Goal: Use online tool/utility: Utilize a website feature to perform a specific function

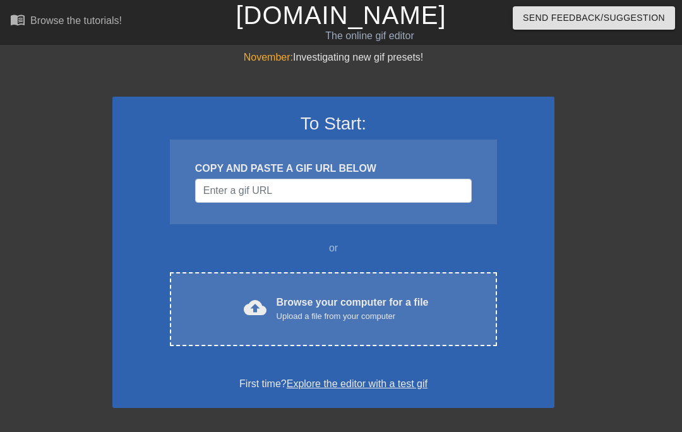
click at [298, 300] on div "Browse your computer for a file Upload a file from your computer" at bounding box center [353, 309] width 152 height 28
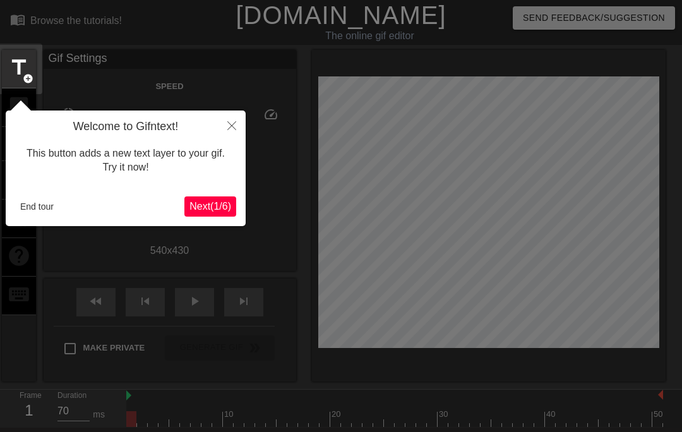
scroll to position [31, 0]
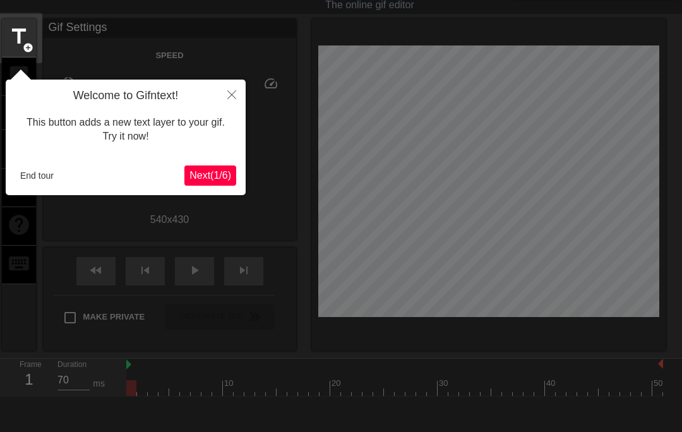
click at [27, 170] on button "End tour" at bounding box center [37, 175] width 44 height 19
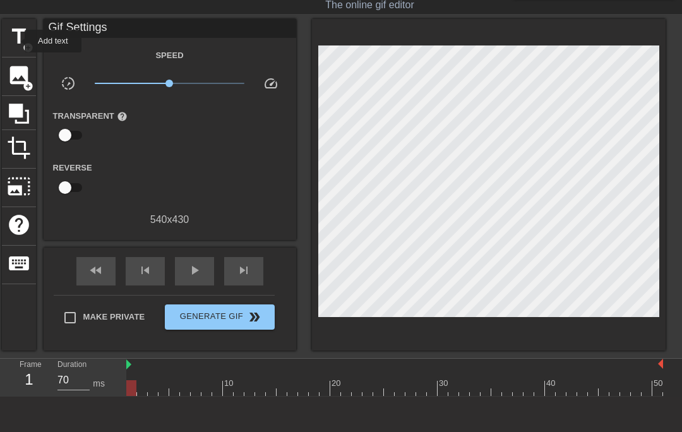
click at [16, 41] on span "title" at bounding box center [19, 37] width 24 height 24
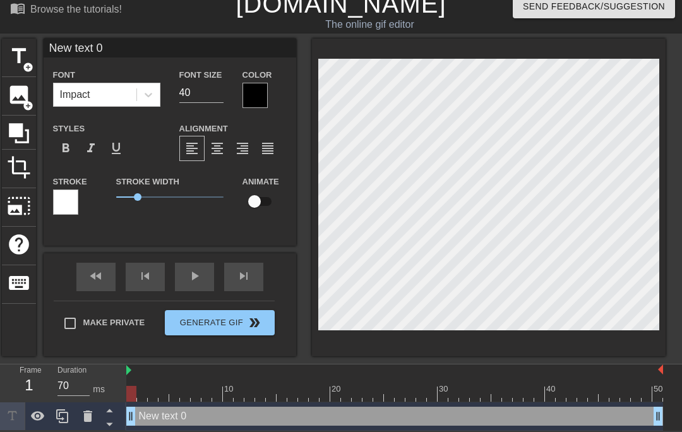
scroll to position [12, 0]
click at [127, 50] on input "New text 0" at bounding box center [170, 48] width 253 height 19
type input "N"
type input "To"
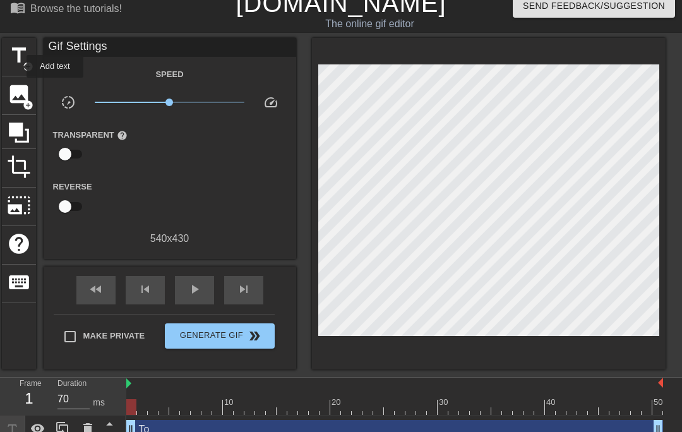
click at [18, 66] on span "title" at bounding box center [19, 56] width 24 height 24
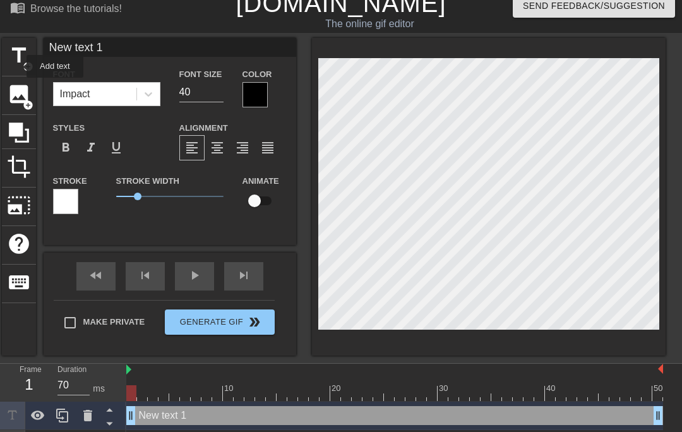
click at [132, 51] on input "New text 1" at bounding box center [170, 47] width 253 height 19
type input "N"
type input "Kern"
type input "To"
click at [248, 98] on div at bounding box center [255, 94] width 25 height 25
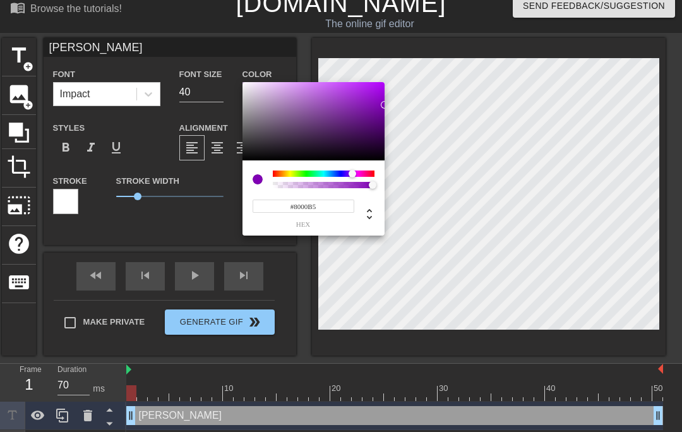
type input "#8100B7"
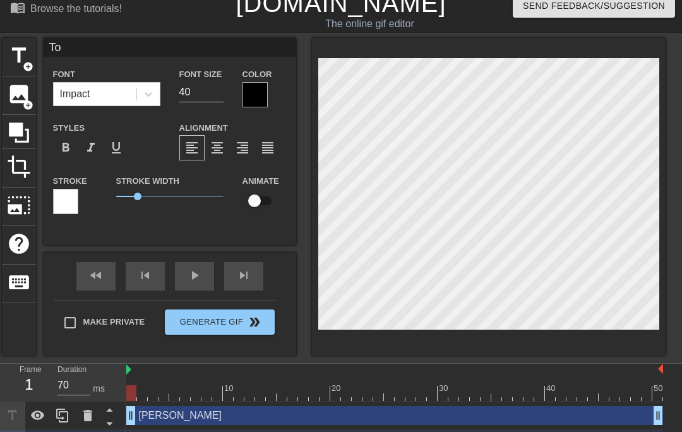
click at [256, 97] on div at bounding box center [255, 94] width 25 height 25
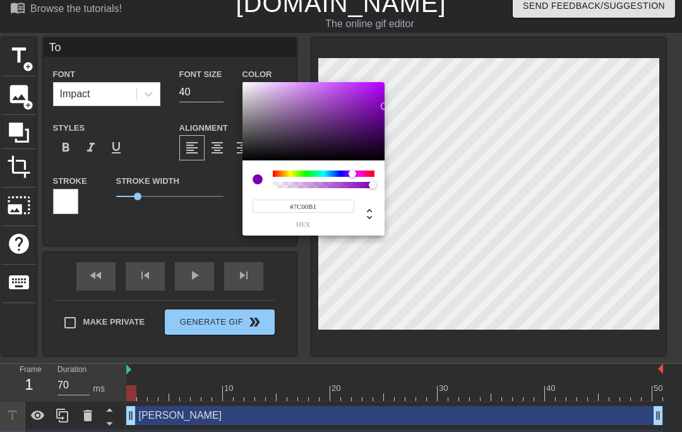
type input "#7A00AF"
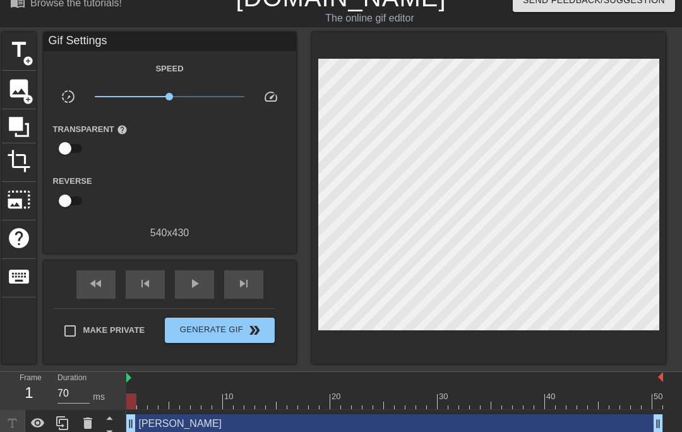
scroll to position [54, 0]
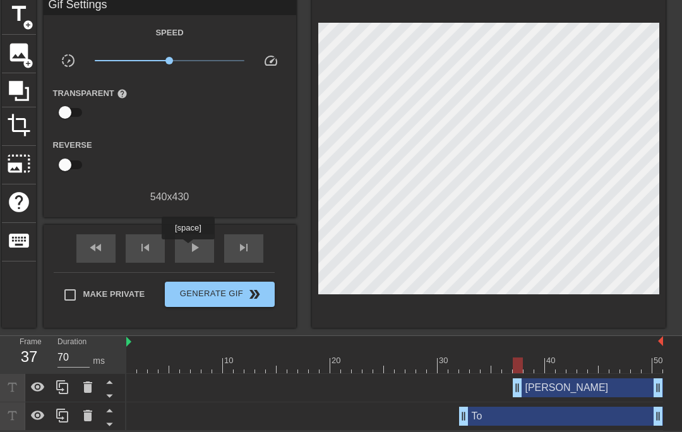
click at [190, 248] on span "play_arrow" at bounding box center [194, 247] width 15 height 15
click at [193, 254] on span "pause" at bounding box center [194, 247] width 15 height 15
click at [255, 365] on div at bounding box center [394, 366] width 537 height 16
click at [199, 250] on span "play_arrow" at bounding box center [194, 247] width 15 height 15
click at [191, 257] on div "pause" at bounding box center [194, 248] width 39 height 28
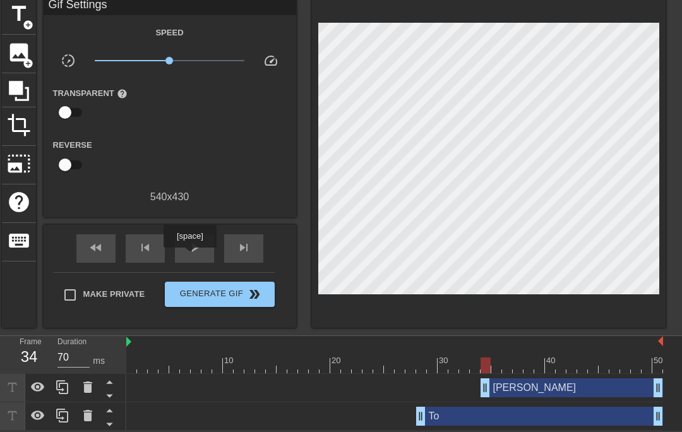
click at [262, 364] on div at bounding box center [394, 366] width 537 height 16
click at [193, 257] on div "play_arrow" at bounding box center [194, 248] width 39 height 28
click at [198, 260] on div "pause" at bounding box center [194, 248] width 39 height 28
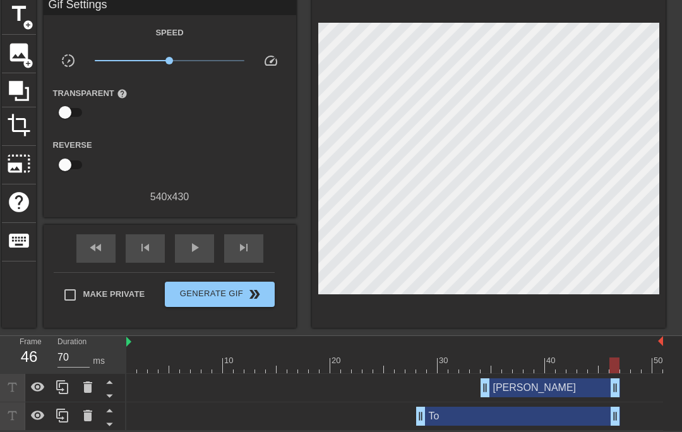
click at [169, 154] on div at bounding box center [127, 157] width 84 height 40
click at [190, 255] on div "play_arrow" at bounding box center [194, 248] width 39 height 28
click at [188, 257] on div "pause" at bounding box center [194, 248] width 39 height 28
click at [463, 358] on div at bounding box center [394, 366] width 537 height 16
click at [535, 352] on div at bounding box center [540, 357] width 11 height 16
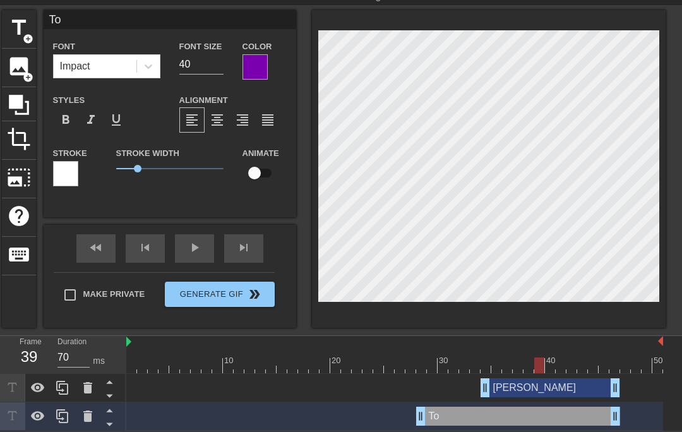
scroll to position [40, 0]
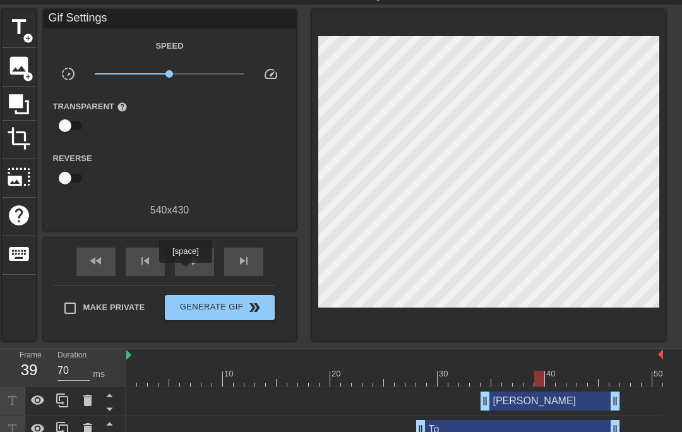
click at [187, 272] on div "play_arrow" at bounding box center [194, 262] width 39 height 28
click at [190, 305] on span "Generate Gif double_arrow" at bounding box center [219, 307] width 99 height 15
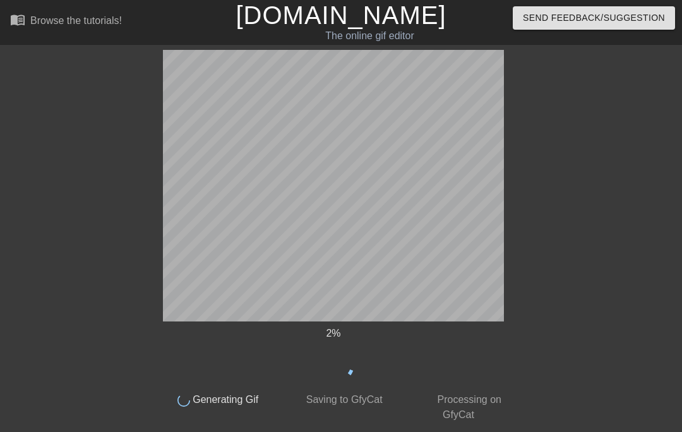
scroll to position [0, 0]
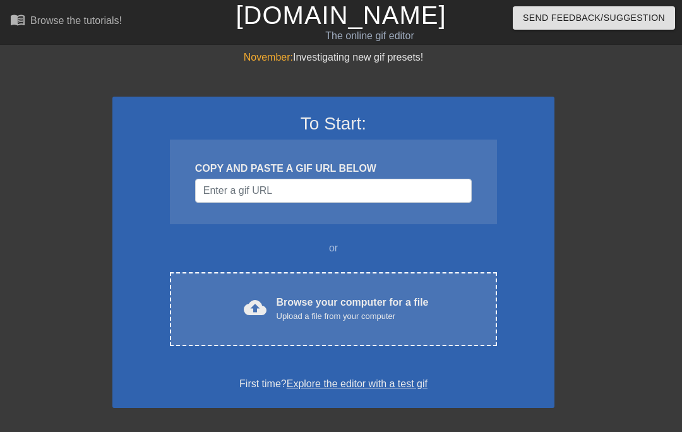
click at [234, 301] on div "cloud_upload Browse your computer for a file Upload a file from your computer" at bounding box center [334, 309] width 274 height 28
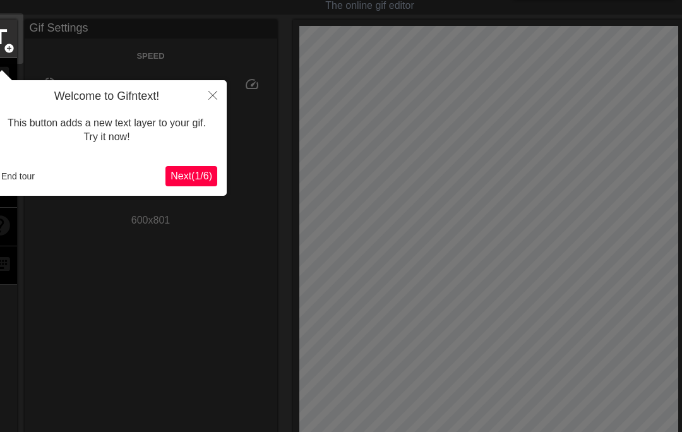
scroll to position [31, 0]
click at [18, 176] on button "End tour" at bounding box center [18, 175] width 44 height 19
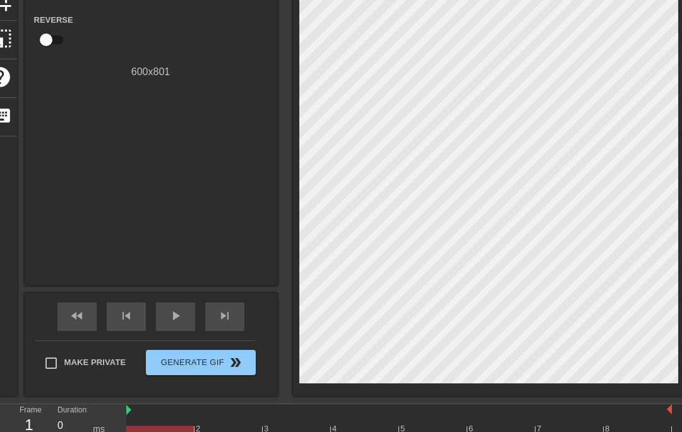
scroll to position [222, 0]
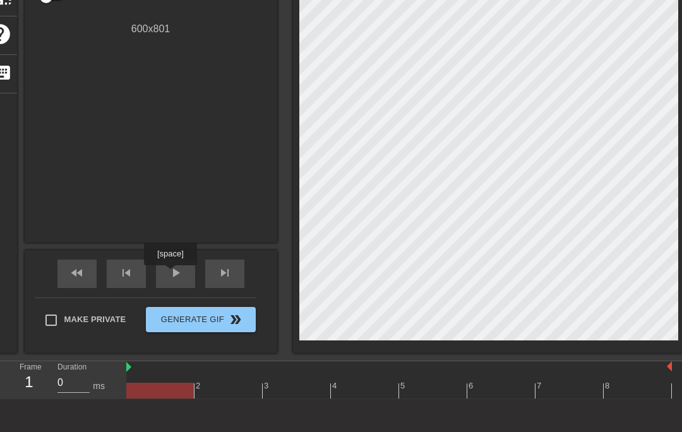
click at [172, 274] on span "play_arrow" at bounding box center [175, 272] width 15 height 15
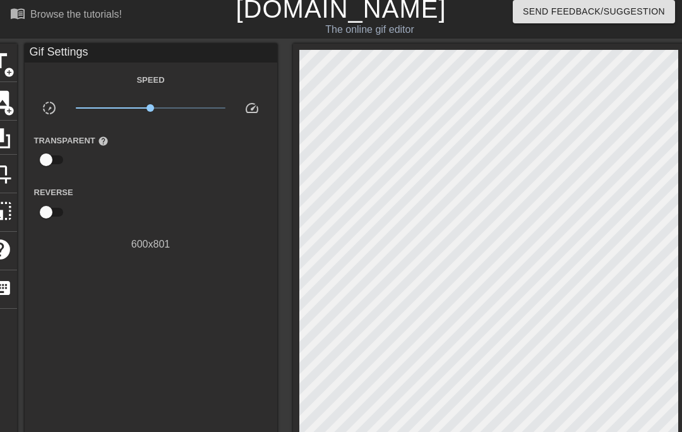
scroll to position [6, 0]
click at [7, 71] on span "add_circle" at bounding box center [9, 72] width 11 height 11
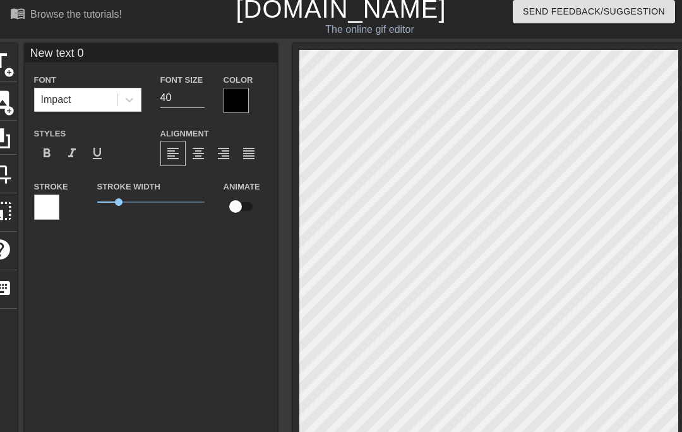
click at [109, 56] on input "New text 0" at bounding box center [151, 53] width 253 height 19
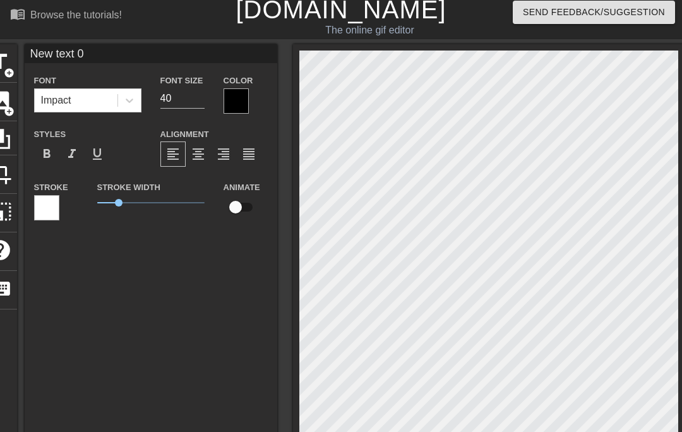
type input "100"
type input "New text"
type input "0"
type input "New text"
type input "100"
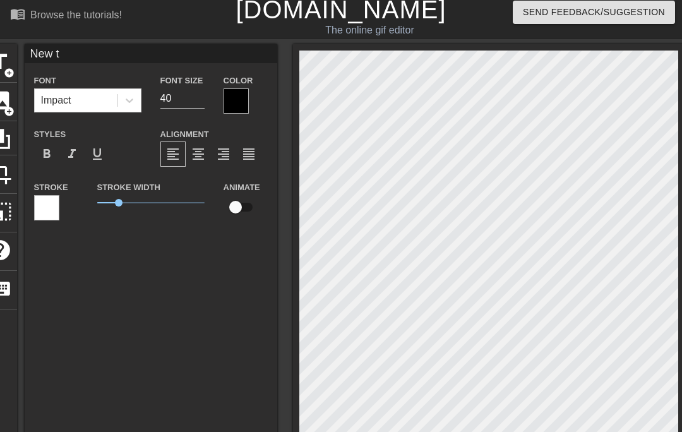
type input "New"
type input "0"
type input "New"
type input "100"
type input "N"
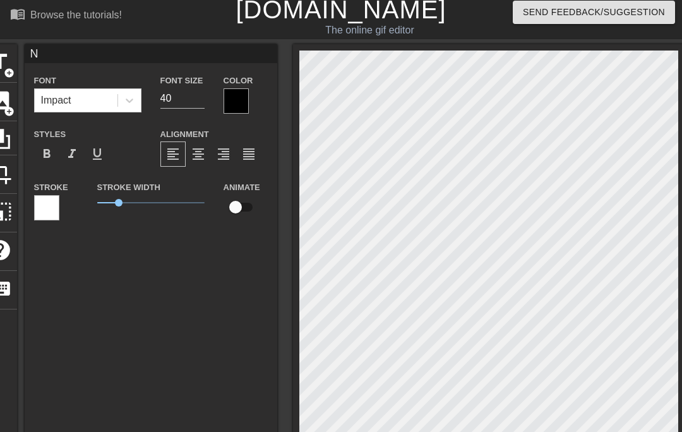
type input "0"
type input "H"
type input "100"
type input "Ha"
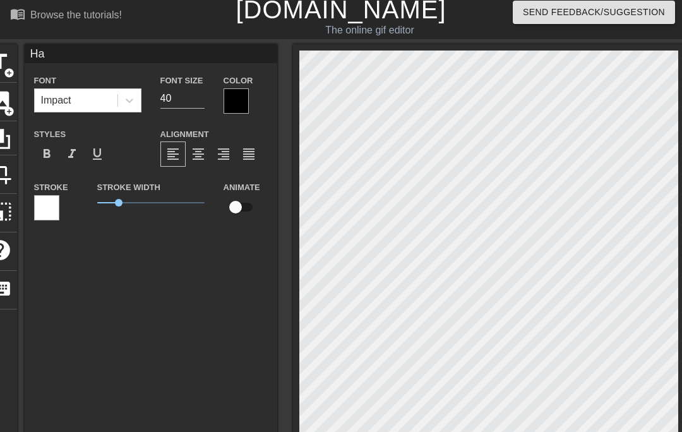
type input "0"
type input "Hap"
type input "100"
type input "Happ"
type input "100"
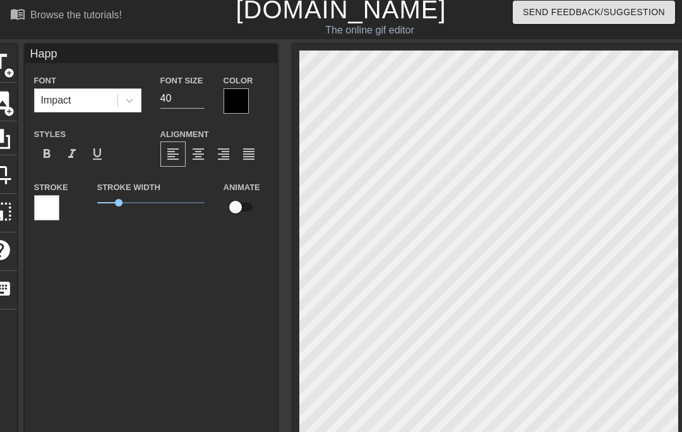
type input "Happy"
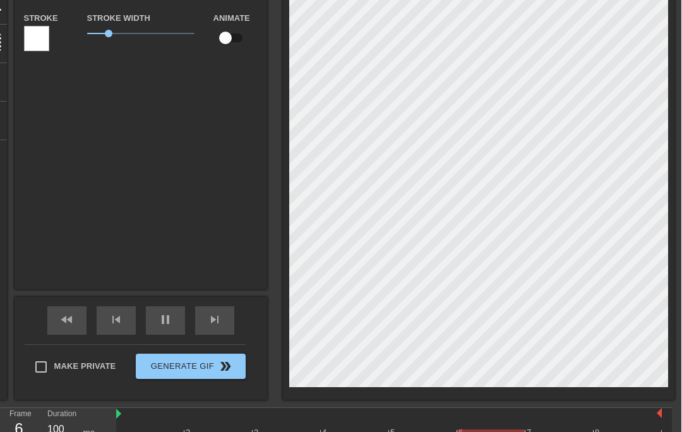
scroll to position [175, 9]
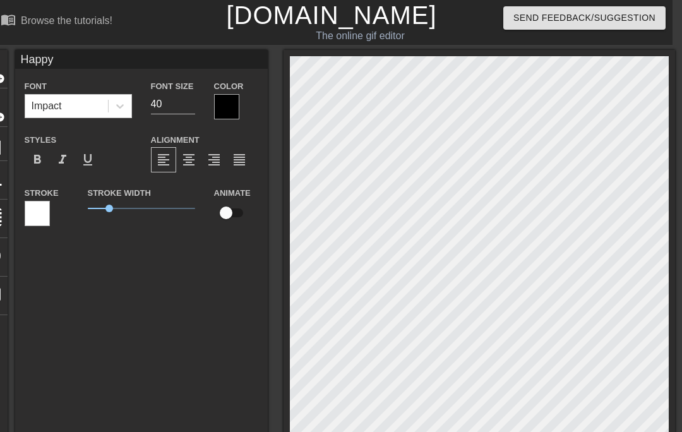
click at [171, 432] on html "menu_book Browse the tutorials! Gifntext.com The online gif editor Send Feedbac…" at bounding box center [332, 325] width 682 height 650
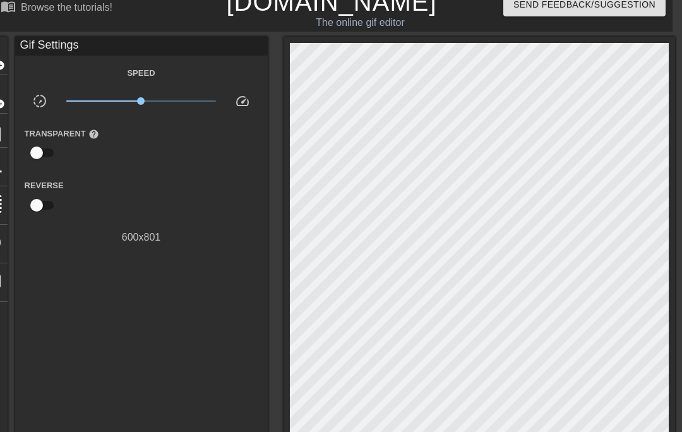
scroll to position [145, 9]
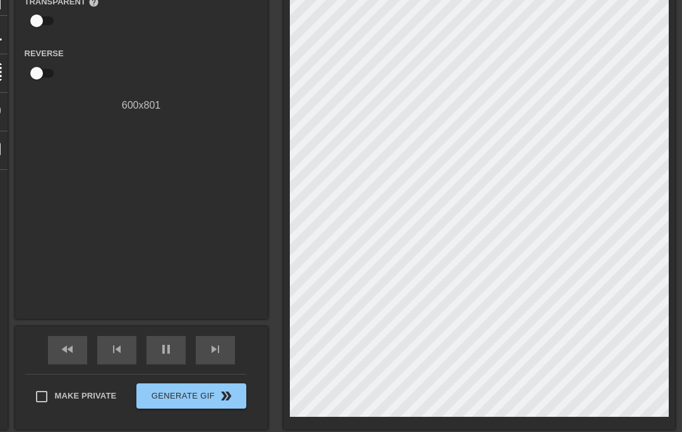
type input "100"
click at [163, 359] on div "pause" at bounding box center [166, 350] width 39 height 28
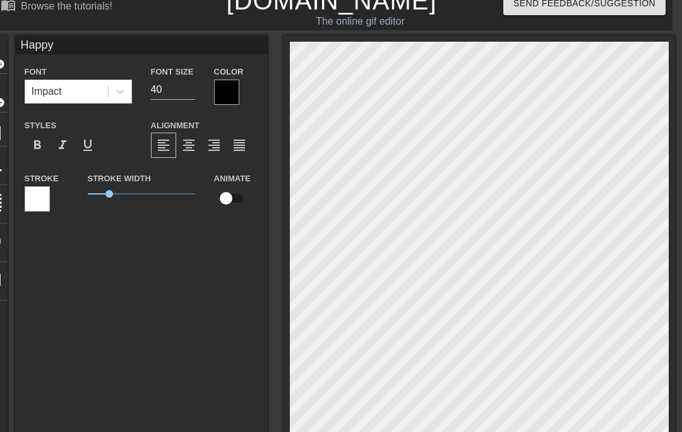
scroll to position [15, 9]
click at [57, 145] on span "format_italic" at bounding box center [62, 145] width 15 height 15
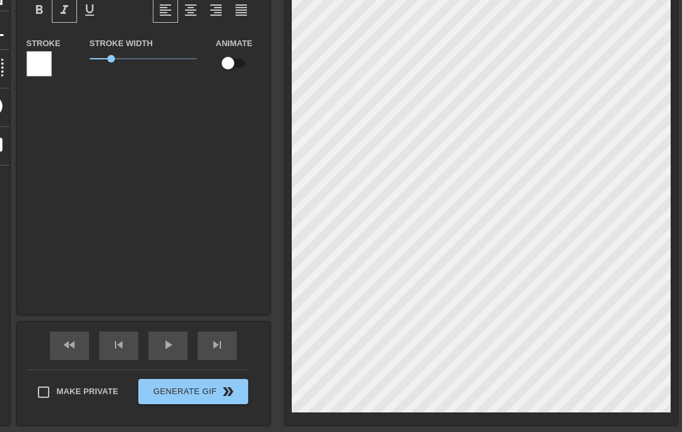
scroll to position [150, 9]
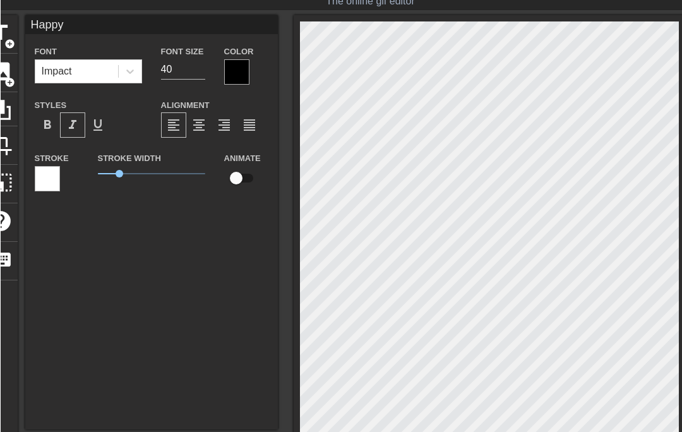
scroll to position [35, 0]
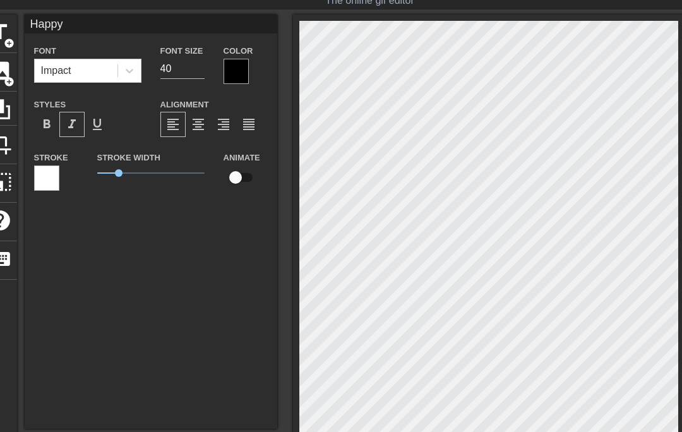
click at [4, 39] on span "add_circle" at bounding box center [9, 43] width 11 height 11
click at [99, 20] on input "New text 1" at bounding box center [151, 24] width 253 height 19
type input "N"
type input "Birthday"
click at [73, 129] on span "format_italic" at bounding box center [71, 124] width 15 height 15
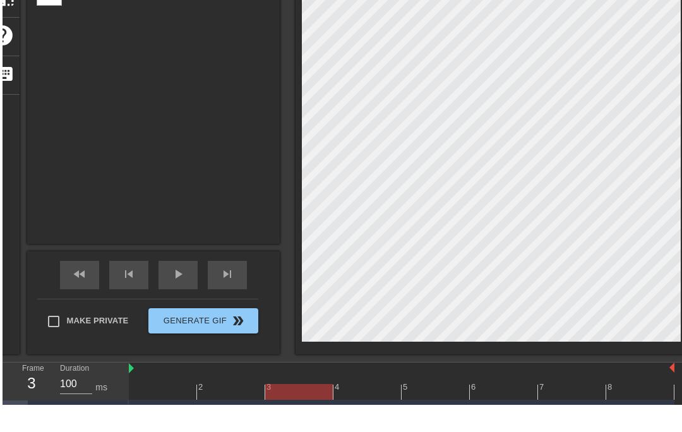
scroll to position [193, 0]
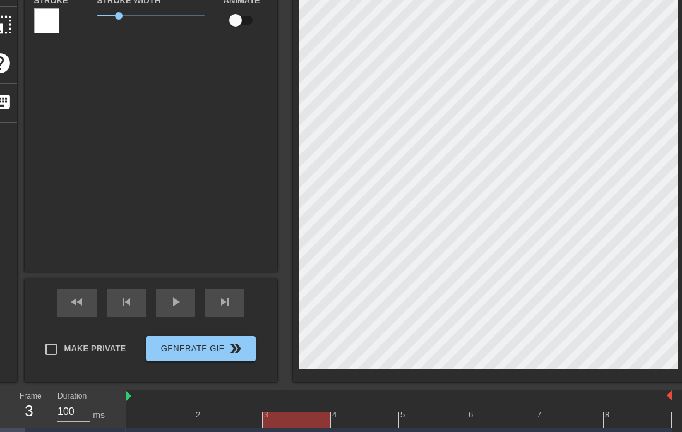
click at [439, 418] on div at bounding box center [399, 420] width 546 height 16
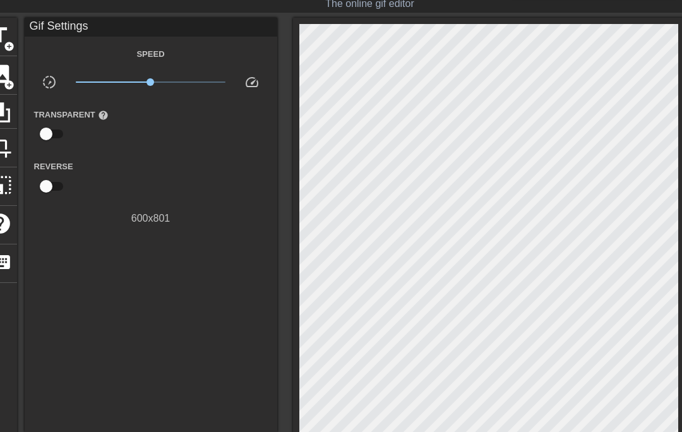
scroll to position [32, 0]
click at [3, 39] on span "title" at bounding box center [0, 35] width 24 height 24
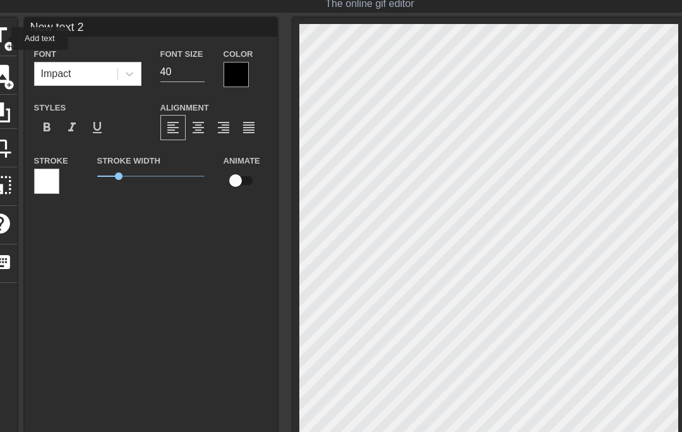
click at [107, 27] on input "New text 2" at bounding box center [151, 27] width 253 height 19
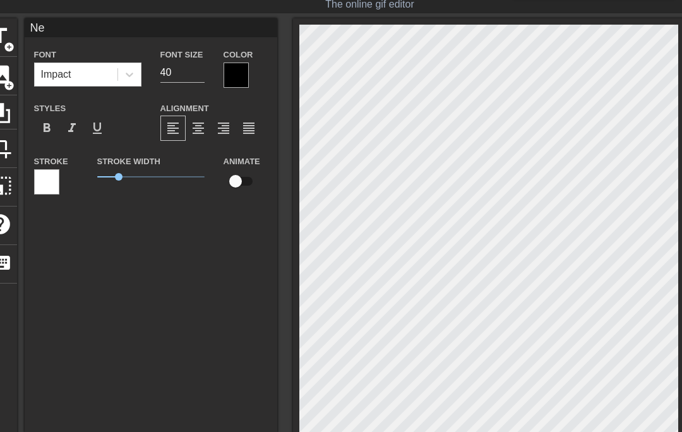
type input "N"
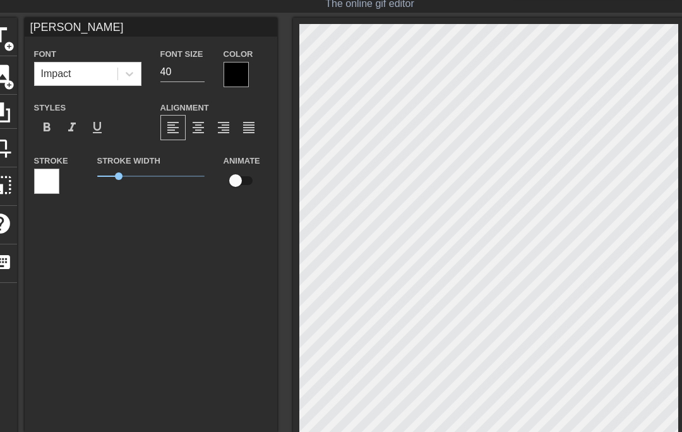
scroll to position [32, 0]
type input "Kern"
click at [71, 132] on span "format_italic" at bounding box center [71, 127] width 15 height 15
click at [239, 76] on div at bounding box center [236, 74] width 25 height 25
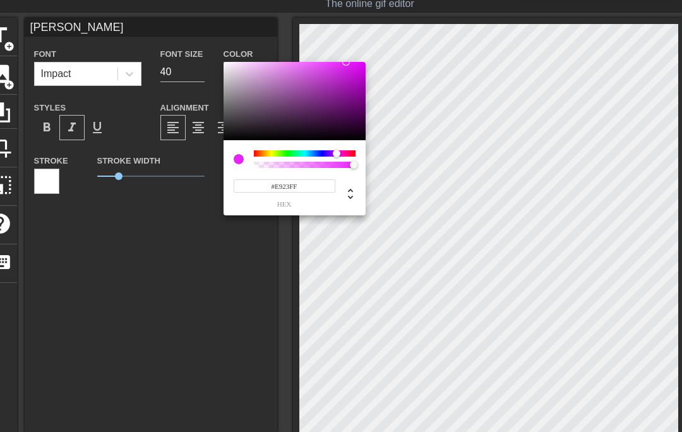
click at [335, 76] on div at bounding box center [295, 101] width 142 height 78
type input "#870096"
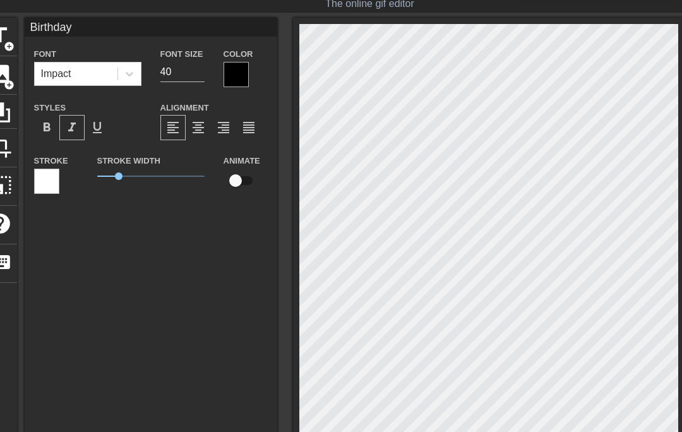
click at [236, 82] on div at bounding box center [236, 74] width 25 height 25
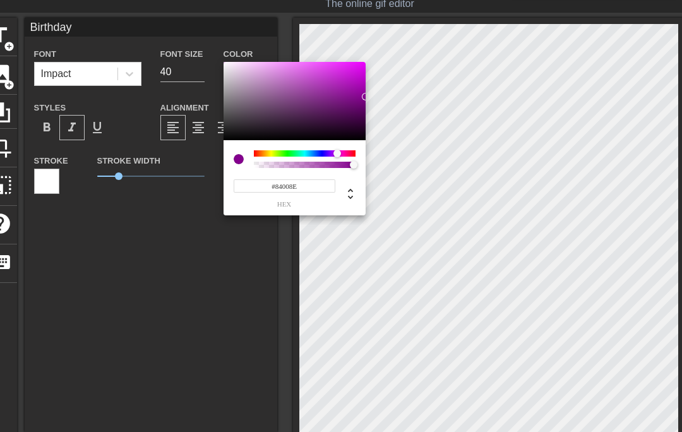
type input "#82008C"
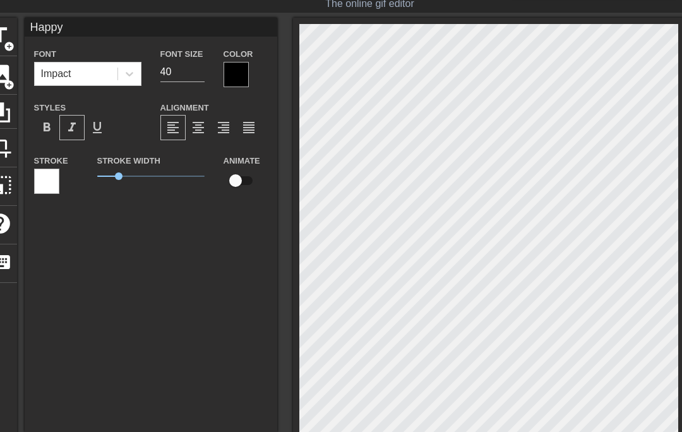
click at [239, 78] on div at bounding box center [236, 74] width 25 height 25
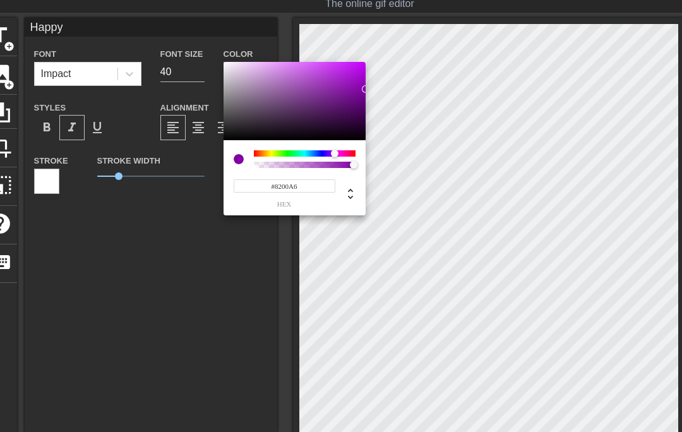
type input "#8400A8"
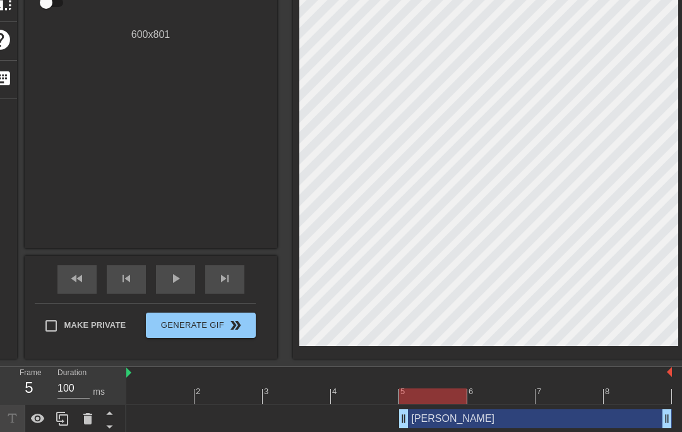
scroll to position [221, 0]
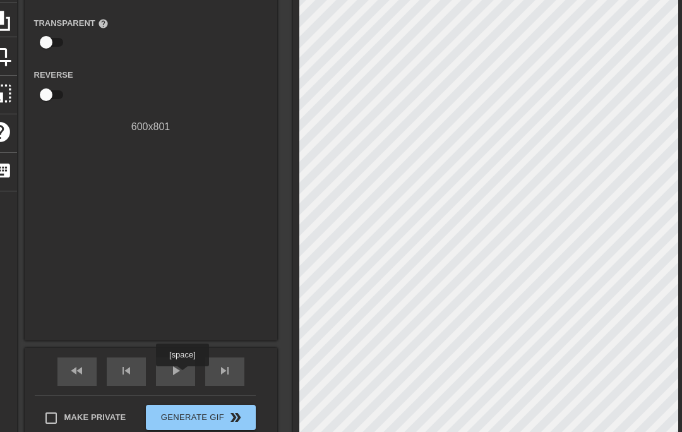
click at [184, 375] on div "play_arrow" at bounding box center [175, 372] width 39 height 28
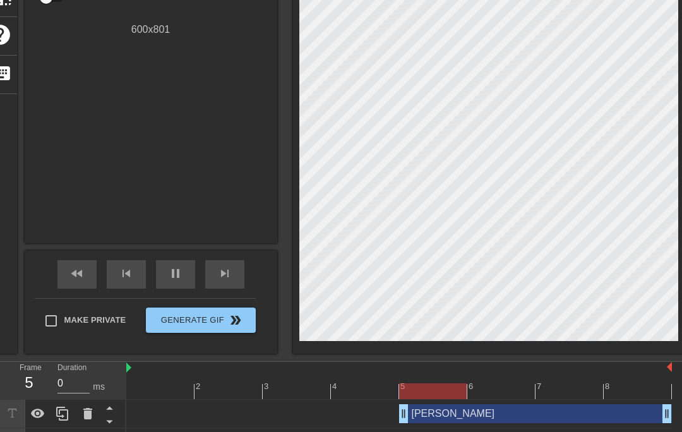
type input "100"
click at [161, 322] on span "Generate Gif double_arrow" at bounding box center [200, 320] width 99 height 15
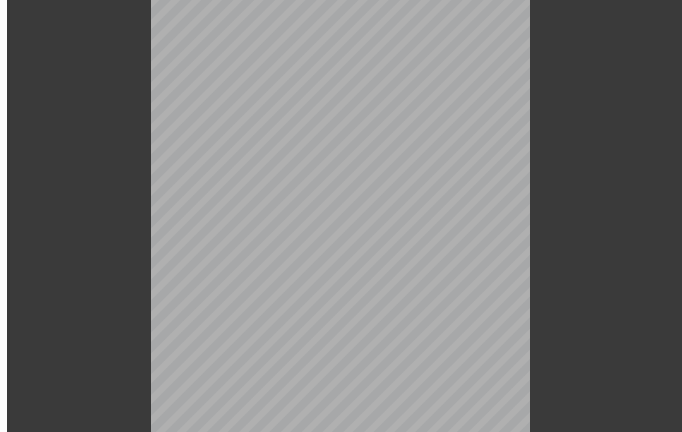
scroll to position [0, 0]
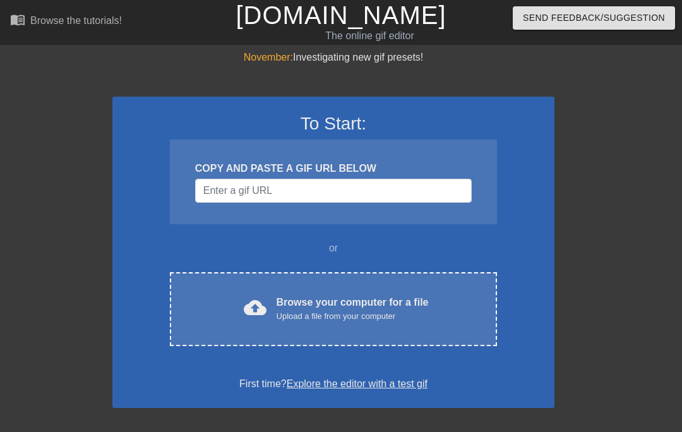
click at [286, 302] on div "Browse your computer for a file Upload a file from your computer" at bounding box center [353, 309] width 152 height 28
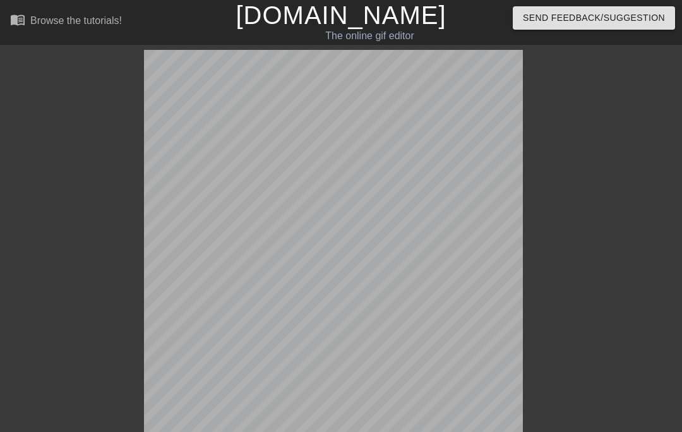
scroll to position [31, 0]
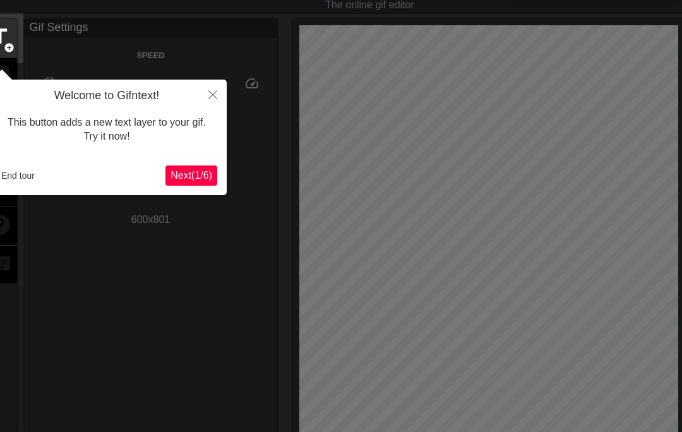
click at [18, 179] on button "End tour" at bounding box center [18, 175] width 44 height 19
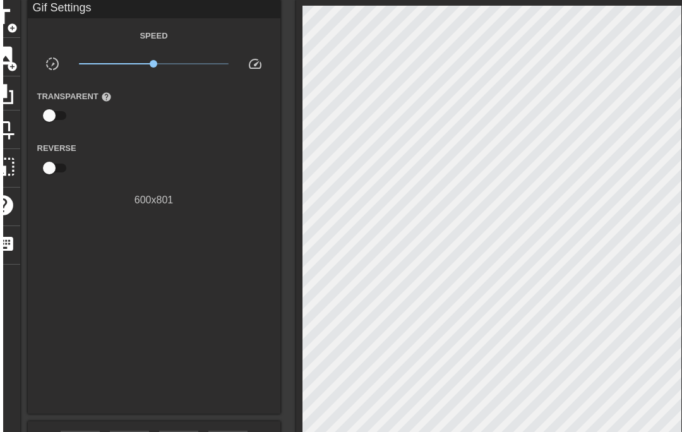
scroll to position [0, 0]
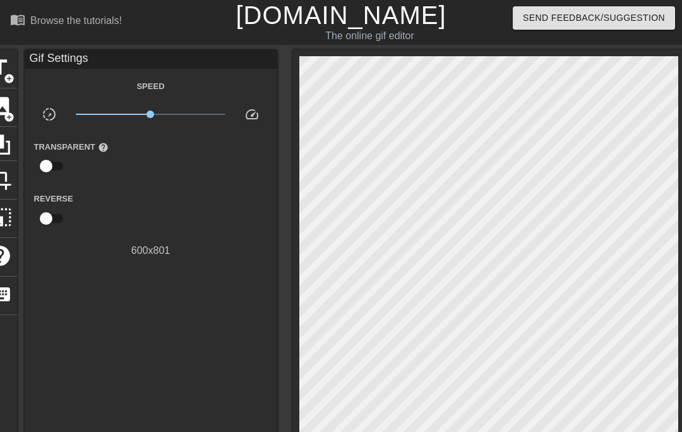
click at [5, 76] on span "add_circle" at bounding box center [9, 78] width 11 height 11
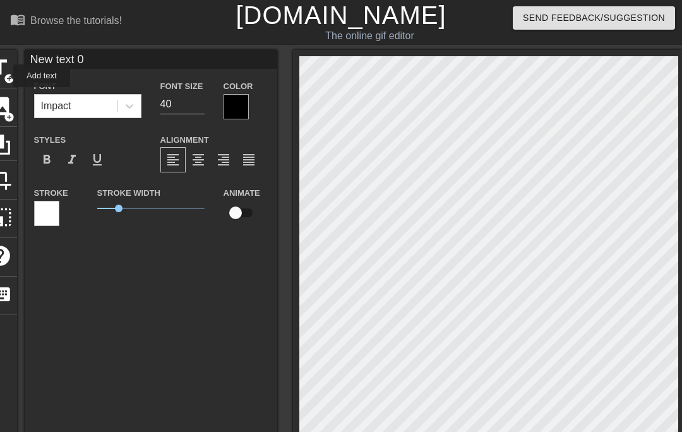
click at [112, 62] on input "New text 0" at bounding box center [151, 59] width 253 height 19
type input "N"
type input "Happy"
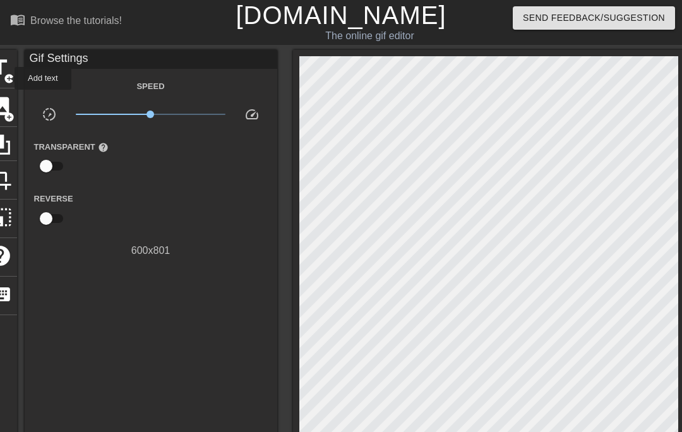
click at [6, 78] on span "add_circle" at bounding box center [9, 78] width 11 height 11
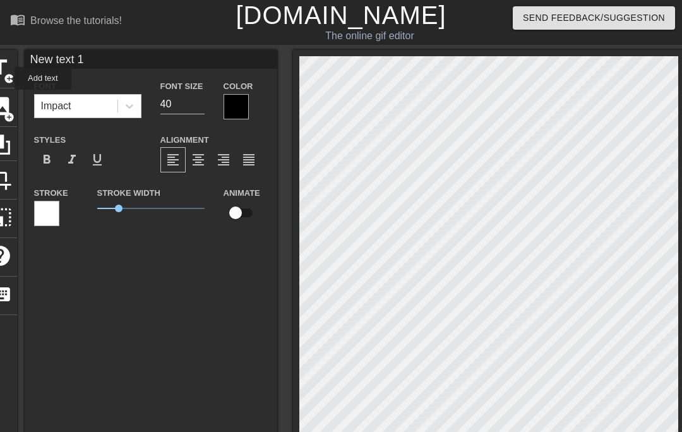
click at [99, 59] on input "New text 1" at bounding box center [151, 59] width 253 height 19
type input "N"
type input "Happy"
click at [185, 101] on input "40" at bounding box center [182, 104] width 44 height 20
type input "4"
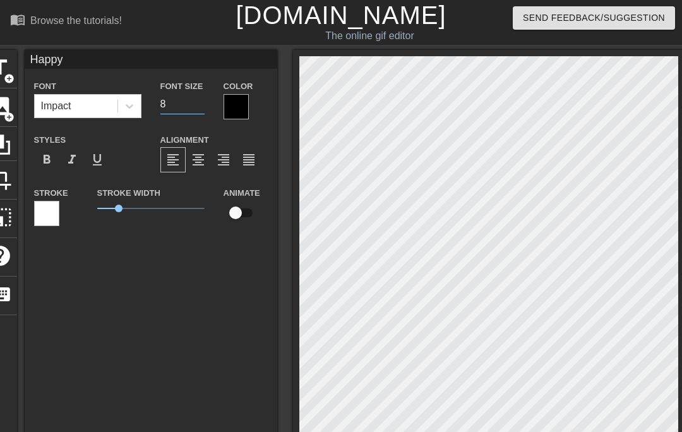
type input "80"
type input "Birthday"
click at [177, 102] on input "40" at bounding box center [182, 104] width 44 height 20
type input "4"
type input "80"
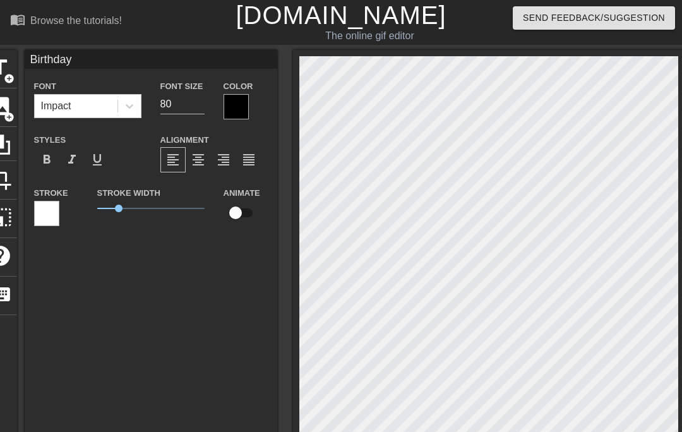
type input "Happy"
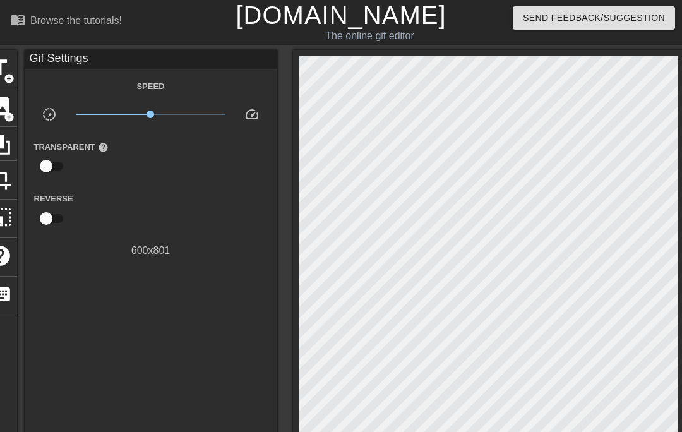
click at [9, 76] on span "add_circle" at bounding box center [9, 78] width 11 height 11
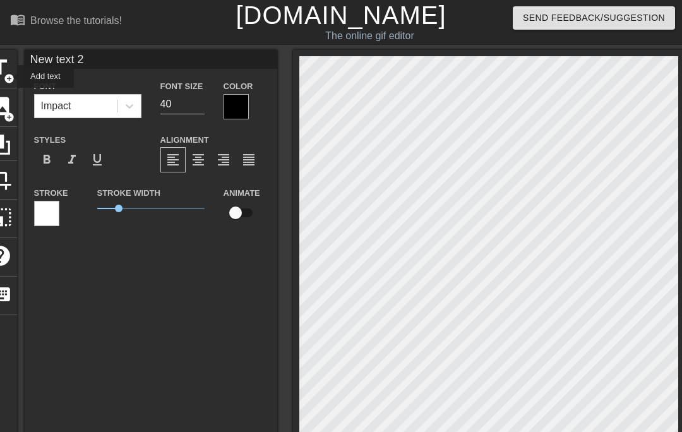
click at [106, 59] on input "New text 2" at bounding box center [151, 59] width 253 height 19
type input "N"
click at [87, 63] on input "Dark" at bounding box center [151, 59] width 253 height 19
type input "Dak"
click at [188, 111] on input "40" at bounding box center [182, 104] width 44 height 20
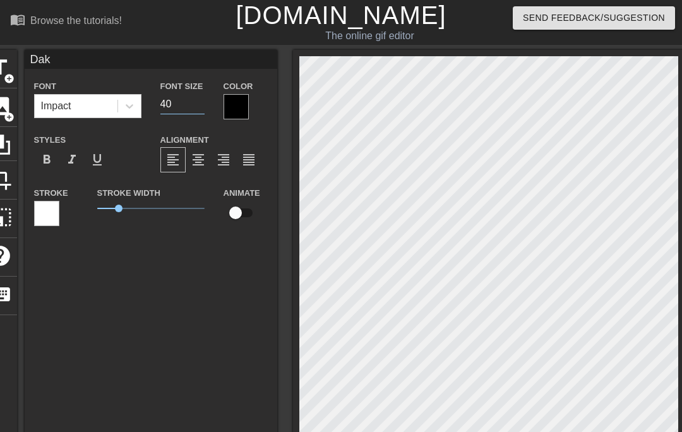
type input "4"
type input "80"
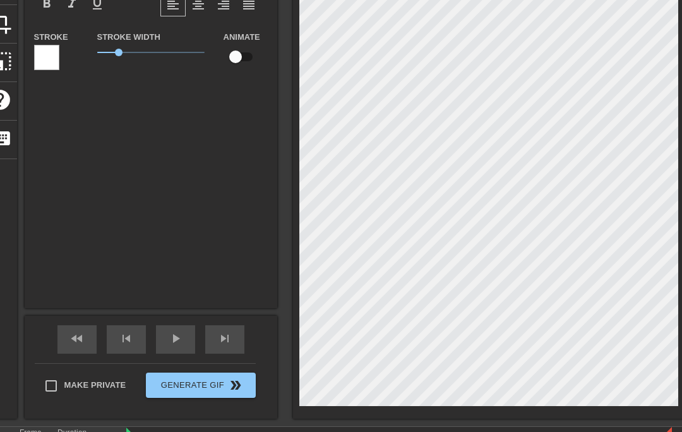
scroll to position [221, 0]
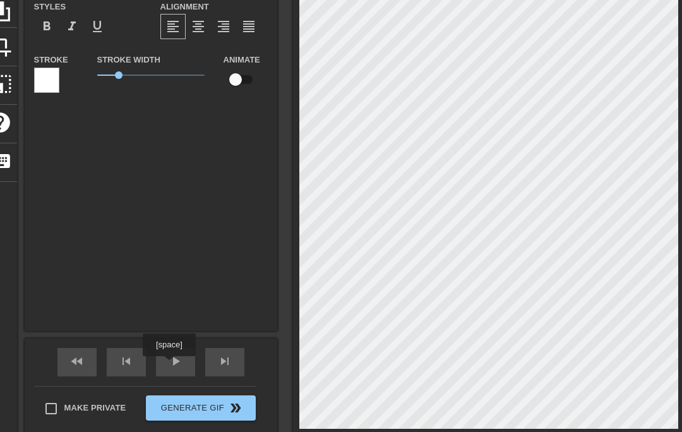
click at [171, 365] on span "play_arrow" at bounding box center [175, 361] width 15 height 15
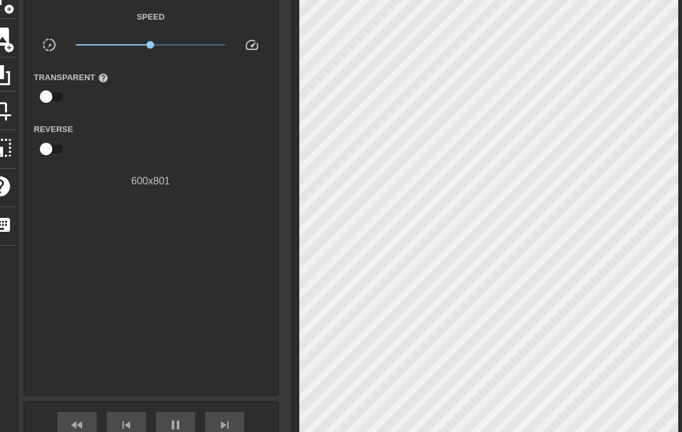
scroll to position [160, 0]
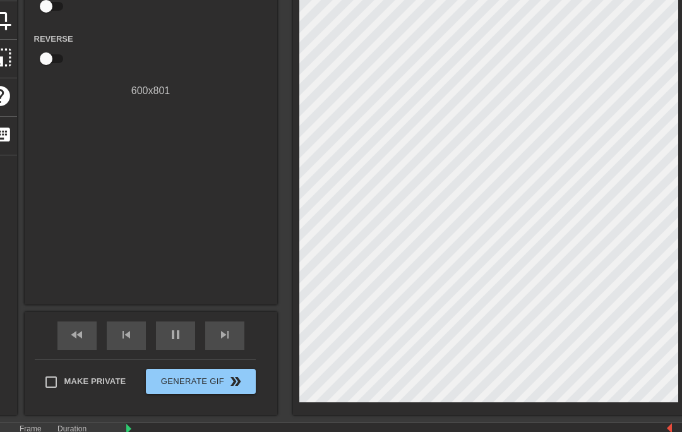
type input "100"
click at [172, 341] on span "pause" at bounding box center [175, 334] width 15 height 15
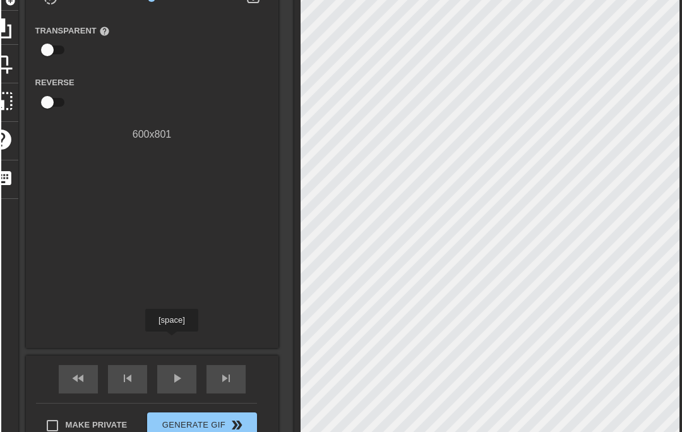
scroll to position [115, 0]
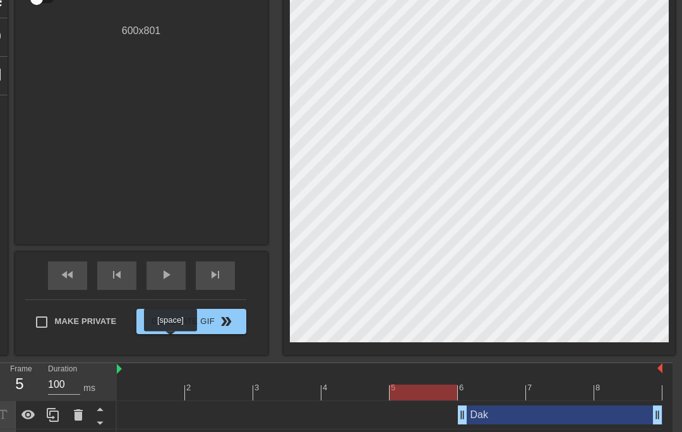
click at [629, 383] on div "8" at bounding box center [629, 385] width 68 height 16
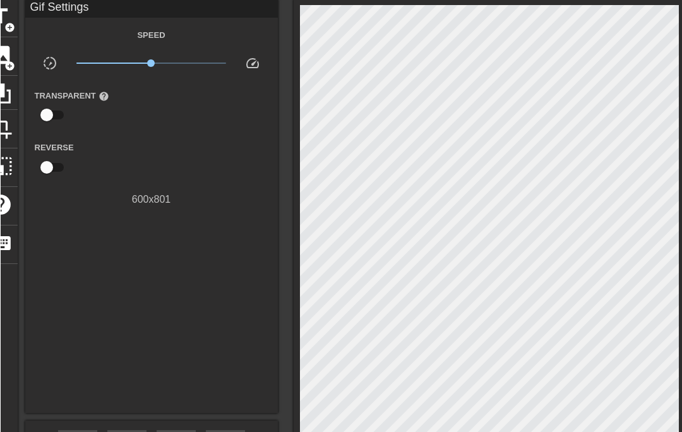
scroll to position [16, 0]
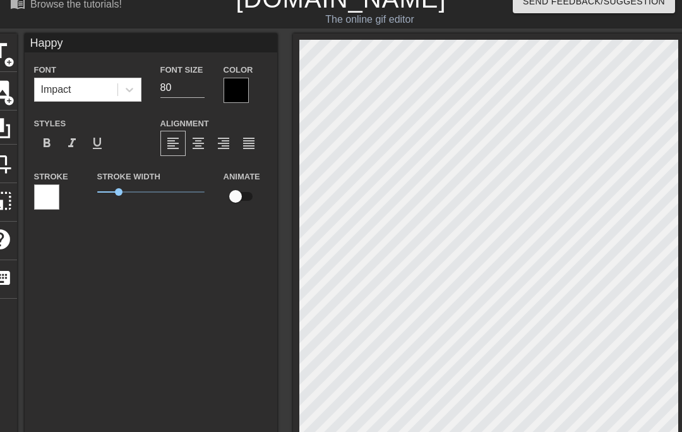
click at [236, 92] on div at bounding box center [236, 90] width 25 height 25
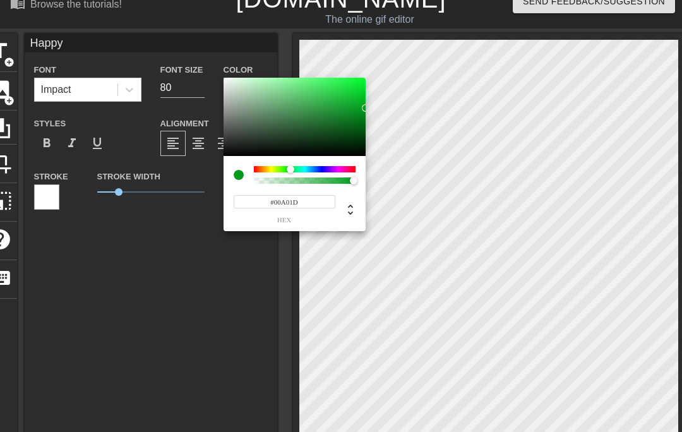
type input "#00A21D"
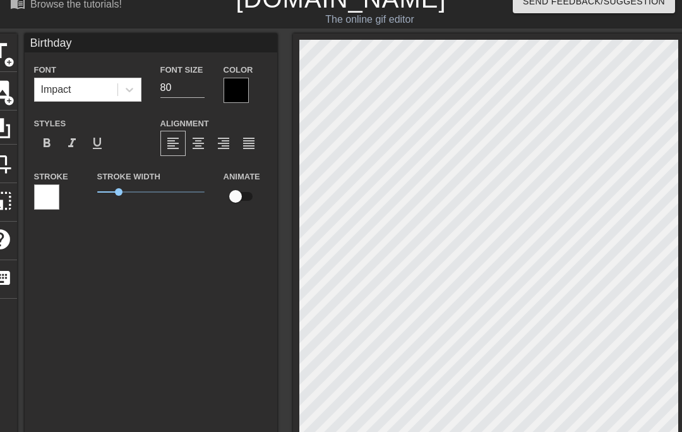
click at [229, 91] on div at bounding box center [236, 90] width 25 height 25
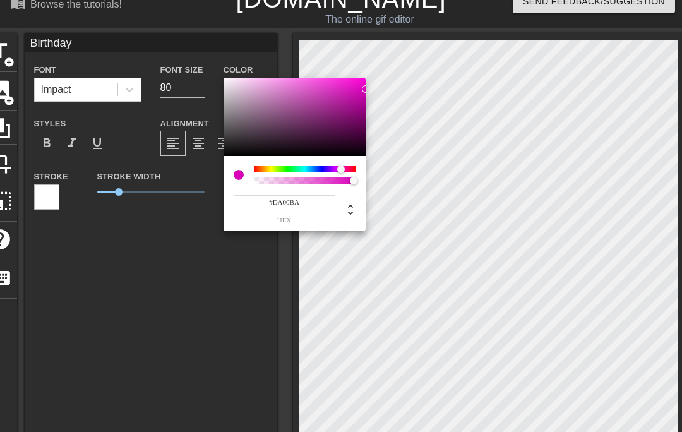
type input "#DC00BC"
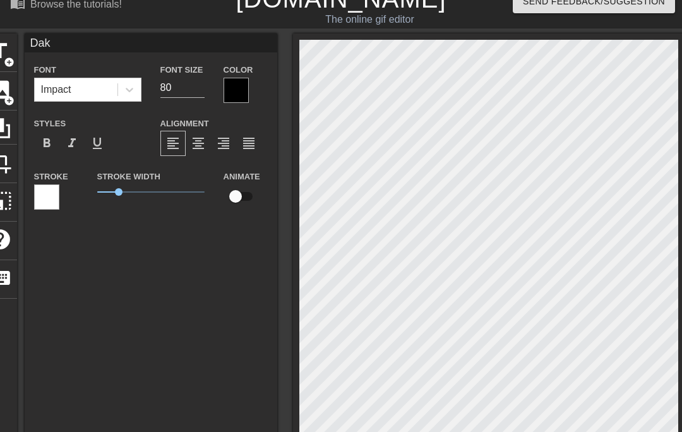
click at [239, 87] on div at bounding box center [236, 90] width 25 height 25
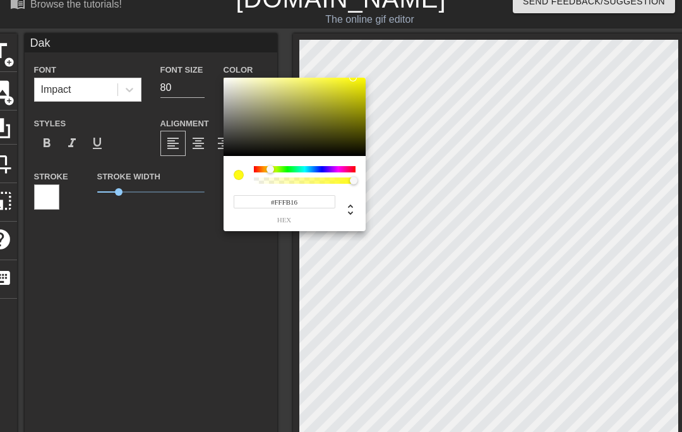
type input "#FFFB17"
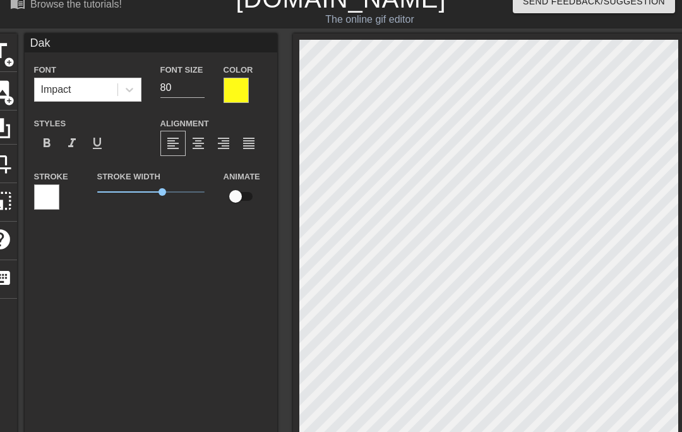
click at [49, 202] on div at bounding box center [46, 197] width 25 height 25
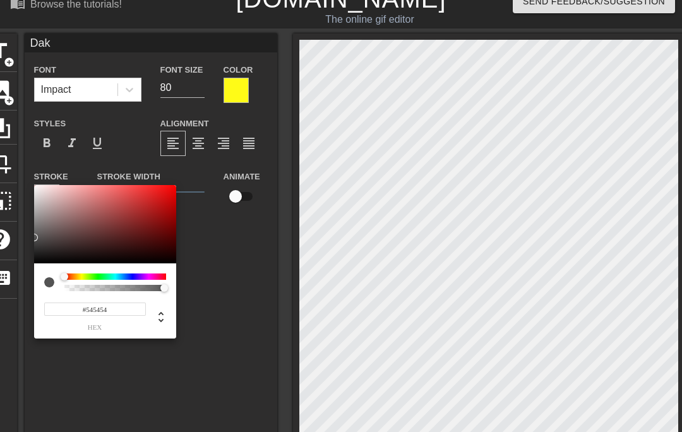
type input "#525252"
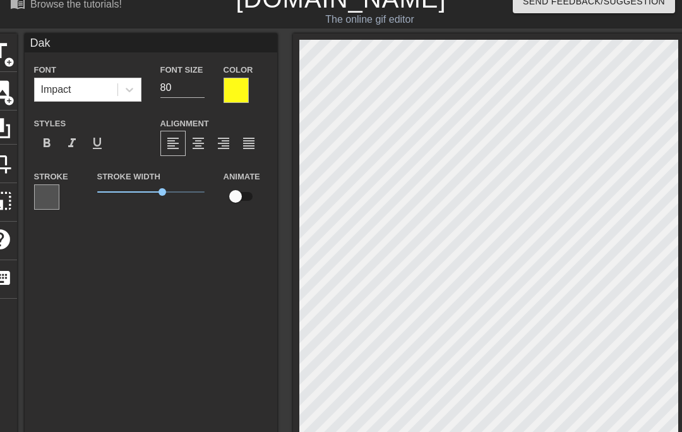
click at [233, 92] on div at bounding box center [236, 90] width 25 height 25
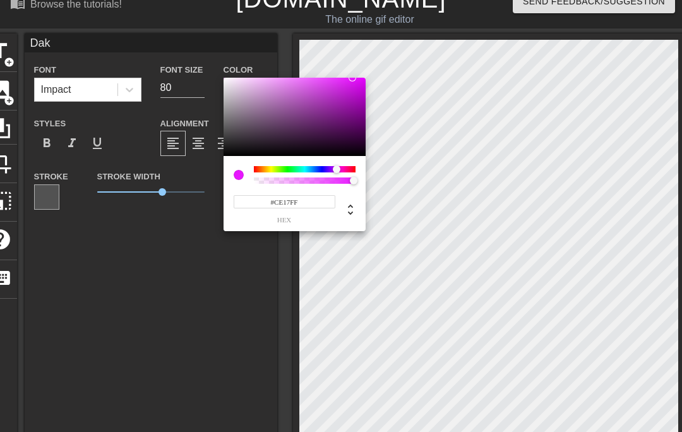
type input "#C517FF"
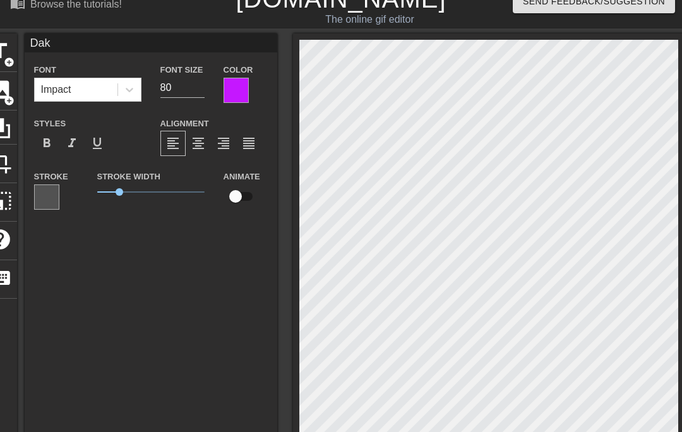
click at [155, 295] on div "Dak Font Impact Font Size 80 Color Styles format_bold format_italic format_unde…" at bounding box center [151, 240] width 253 height 415
click at [155, 311] on div "Dak Font Impact Font Size 80 Color Styles format_bold format_italic format_unde…" at bounding box center [151, 240] width 253 height 415
click at [207, 361] on div "Dak Font Impact Font Size 80 Color Styles format_bold format_italic format_unde…" at bounding box center [151, 240] width 253 height 415
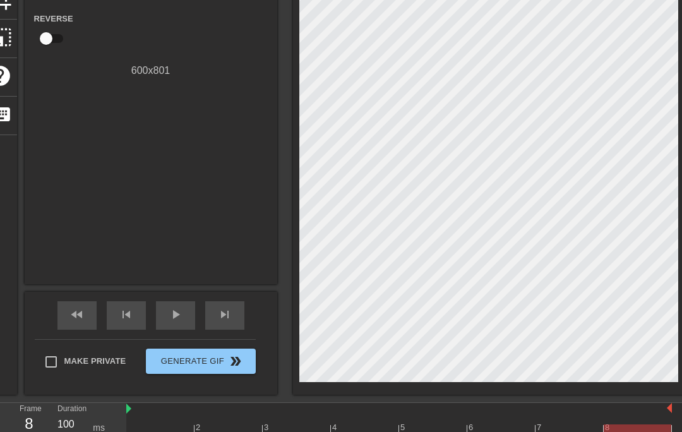
scroll to position [179, 0]
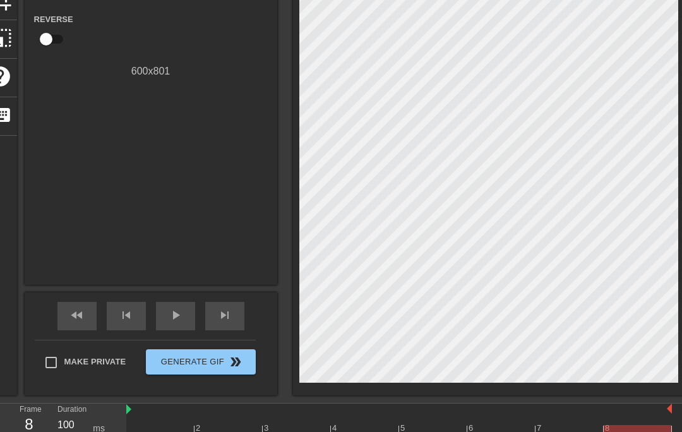
click at [176, 322] on span "play_arrow" at bounding box center [175, 315] width 15 height 15
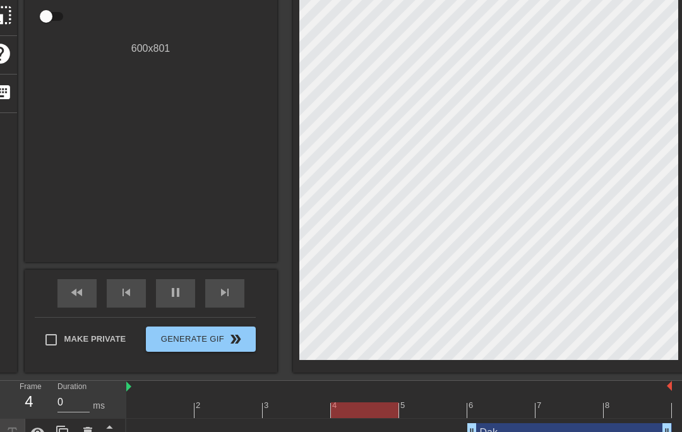
scroll to position [203, 0]
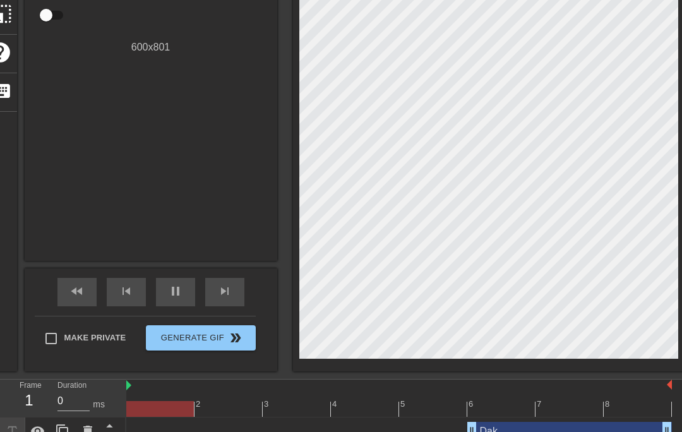
type input "100"
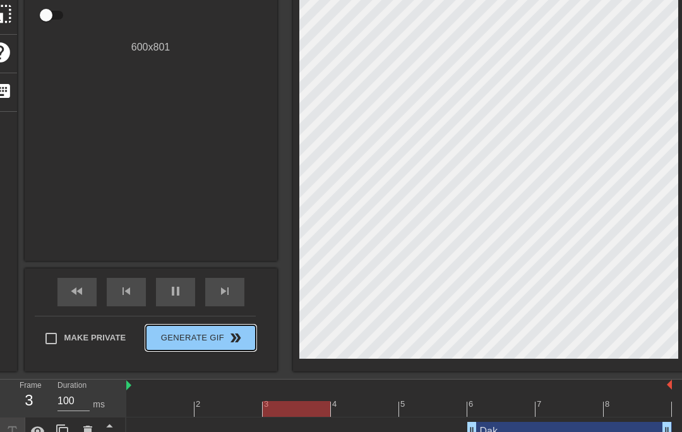
click at [168, 340] on span "Generate Gif double_arrow" at bounding box center [200, 337] width 99 height 15
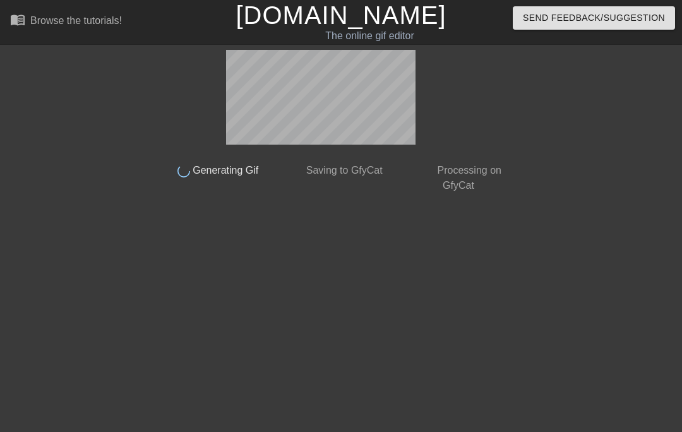
scroll to position [0, 0]
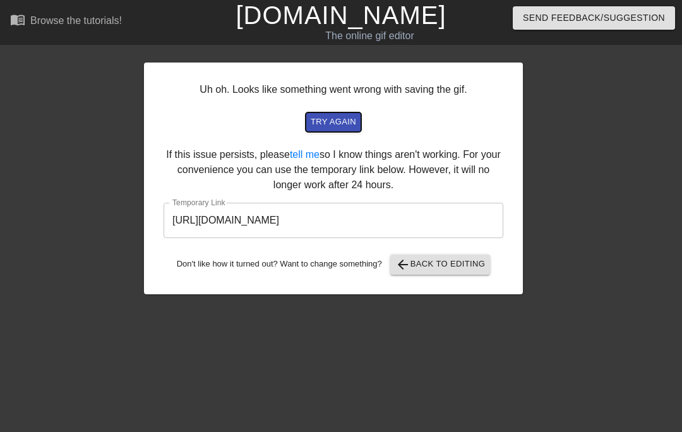
click at [319, 124] on span "try again" at bounding box center [333, 122] width 45 height 15
click at [415, 273] on button "arrow_back Back to Editing" at bounding box center [440, 265] width 100 height 20
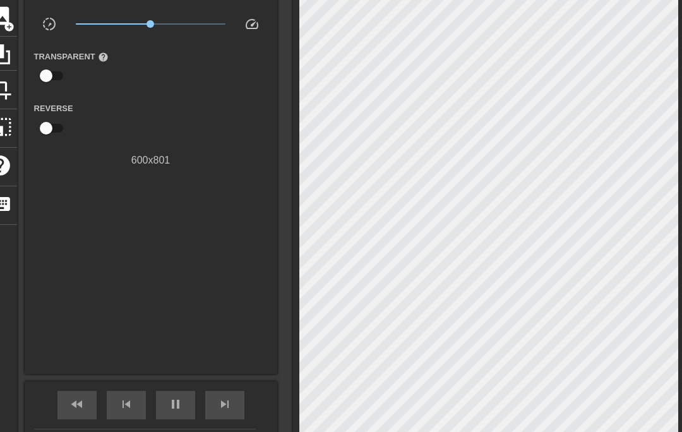
scroll to position [90, 0]
click at [175, 414] on div "pause" at bounding box center [175, 405] width 39 height 28
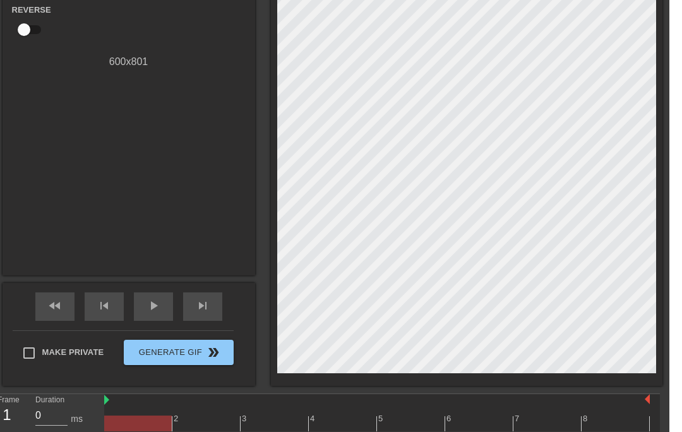
scroll to position [221, 9]
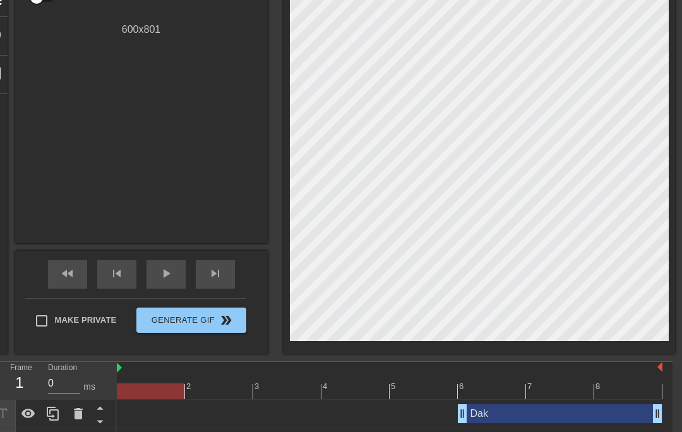
click at [626, 380] on div "8" at bounding box center [629, 383] width 68 height 16
type input "100"
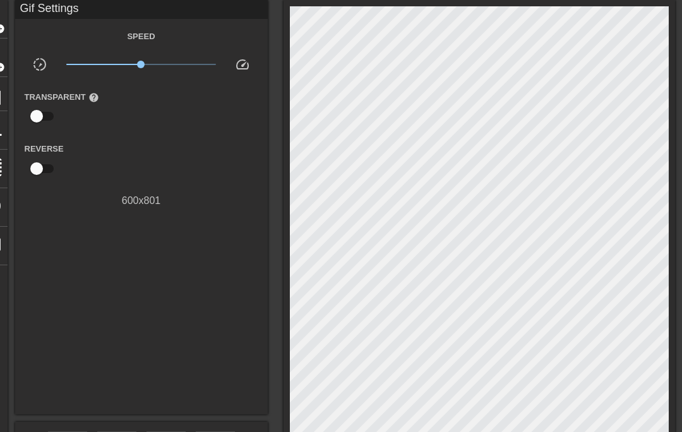
scroll to position [36, 9]
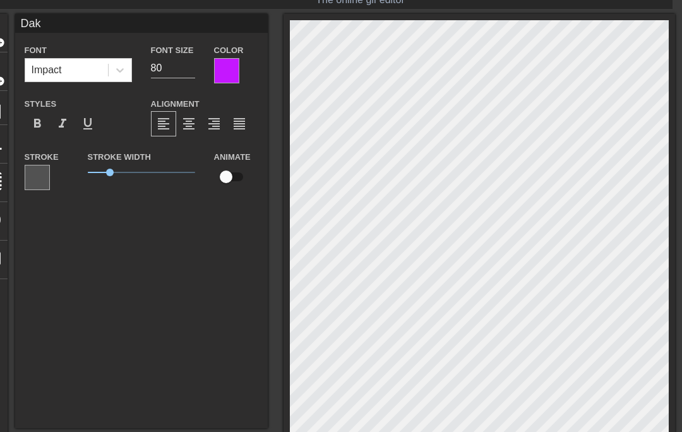
click at [45, 182] on div at bounding box center [37, 177] width 25 height 25
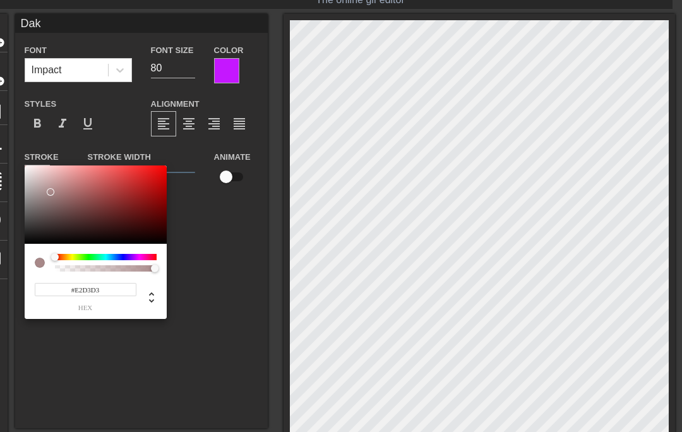
type input "#FFFFFF"
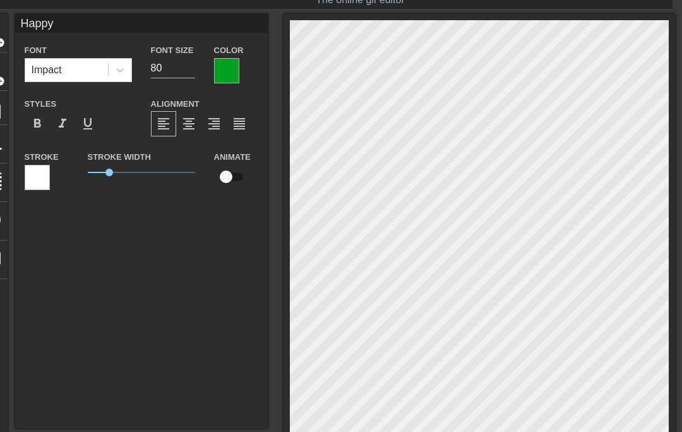
type input "Birthday"
click at [233, 74] on div at bounding box center [226, 70] width 25 height 25
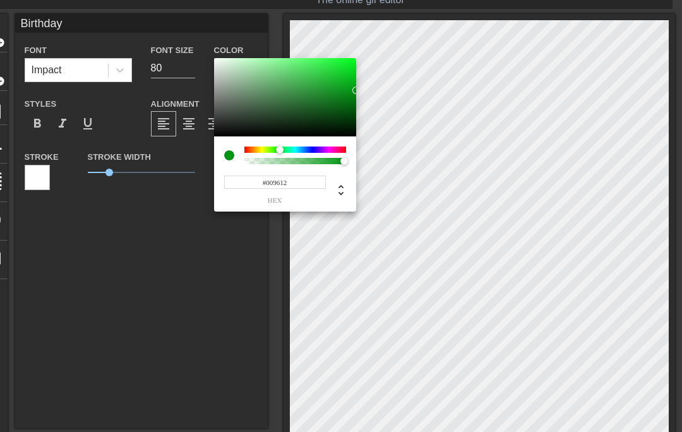
type input "#009412"
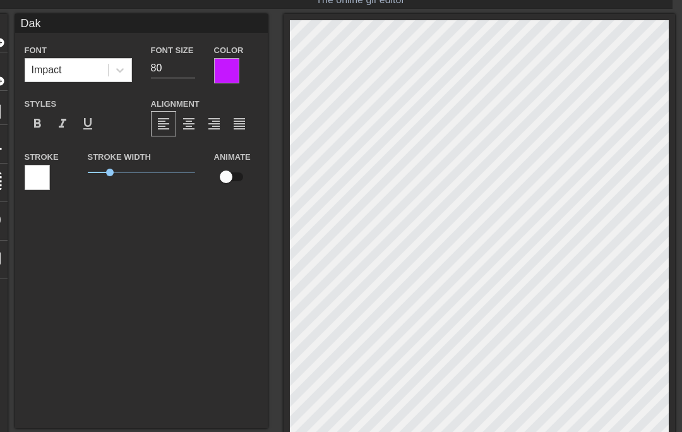
click at [236, 74] on div at bounding box center [226, 70] width 25 height 25
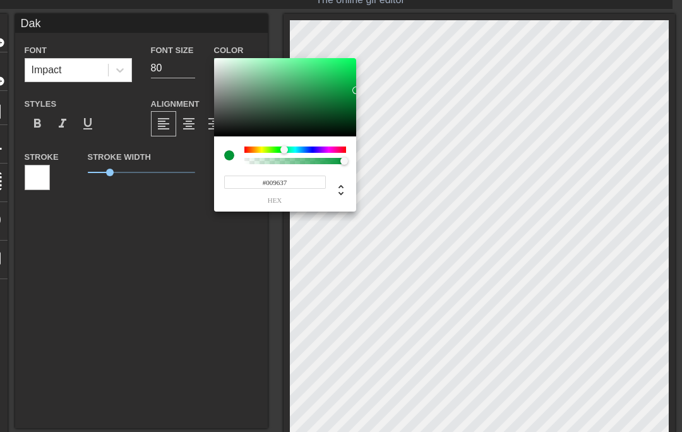
type input "#009838"
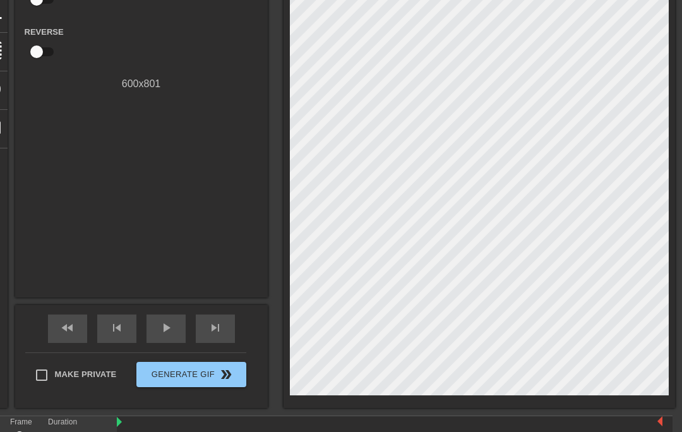
scroll to position [221, 9]
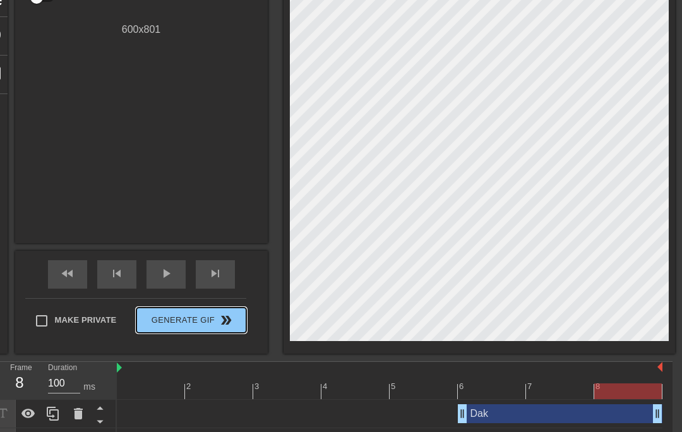
click at [155, 325] on span "Generate Gif double_arrow" at bounding box center [191, 320] width 99 height 15
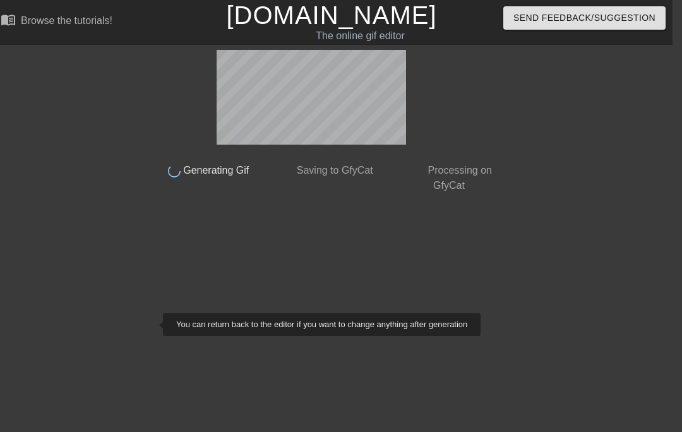
scroll to position [0, 9]
